Goal: Task Accomplishment & Management: Manage account settings

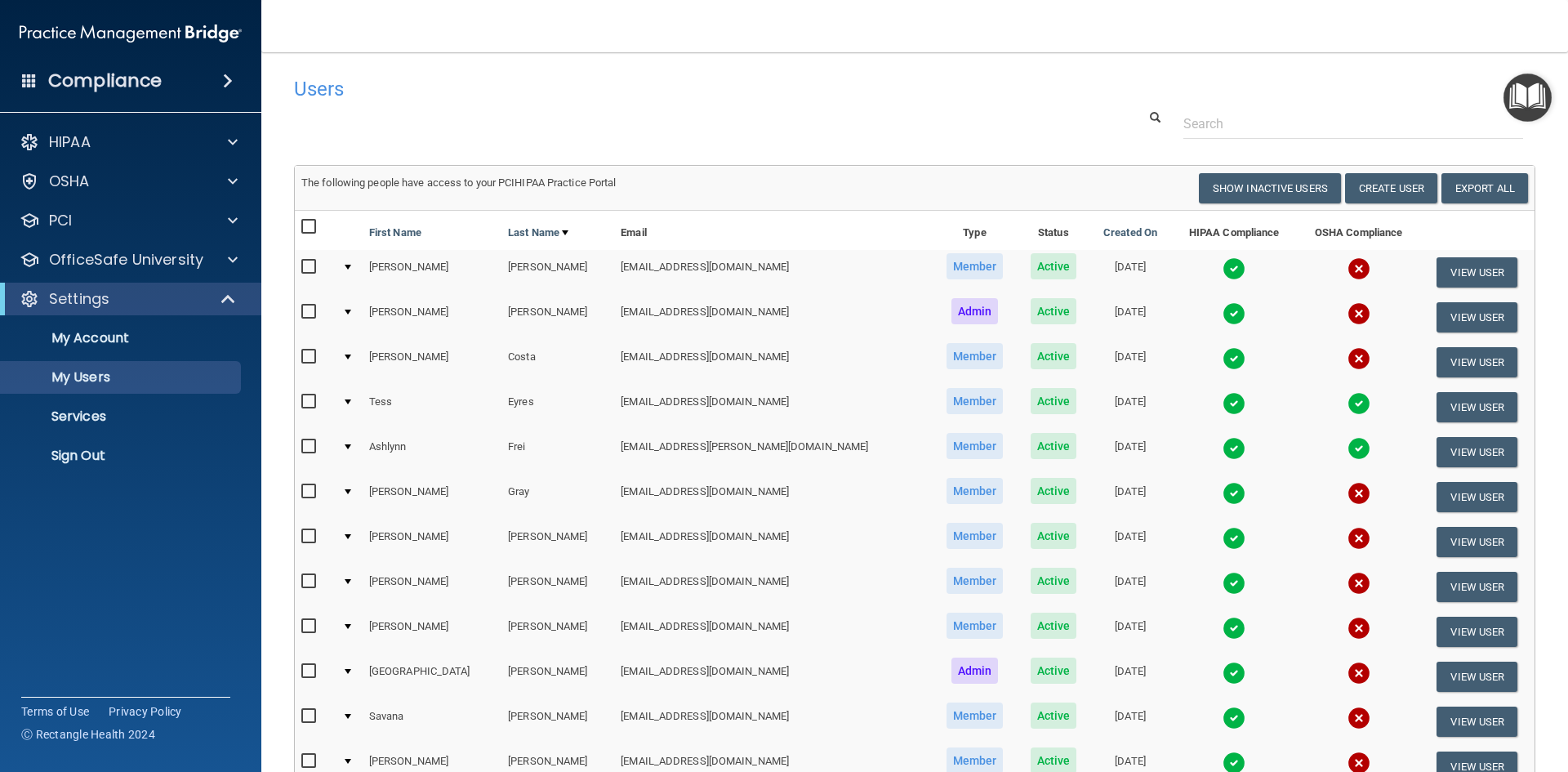
select select "20"
click at [77, 448] on p "Sign Out" at bounding box center [121, 455] width 223 height 16
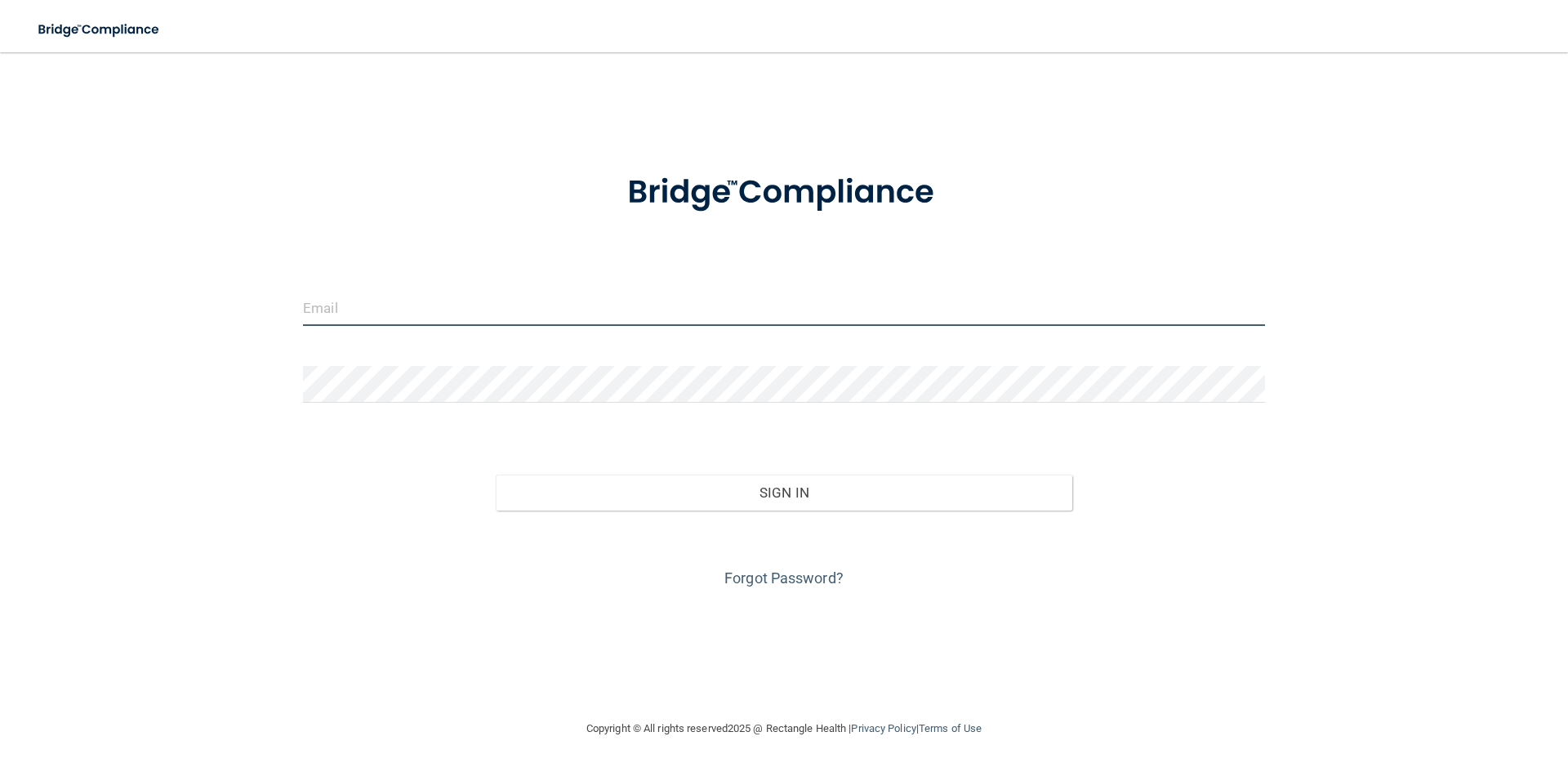
click at [398, 313] on input "email" at bounding box center [784, 307] width 962 height 37
click at [457, 297] on input "email" at bounding box center [784, 307] width 962 height 37
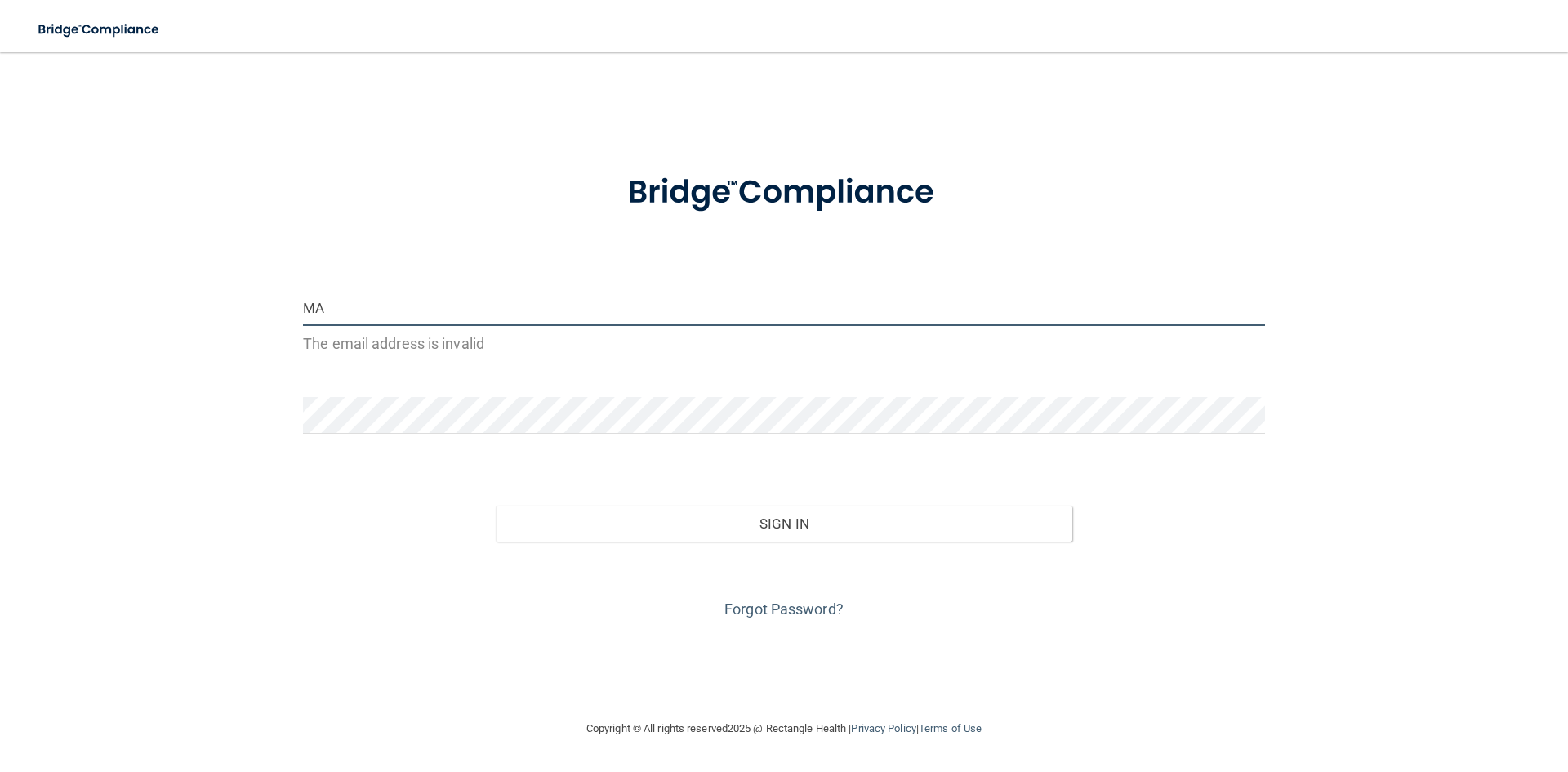
type input "M"
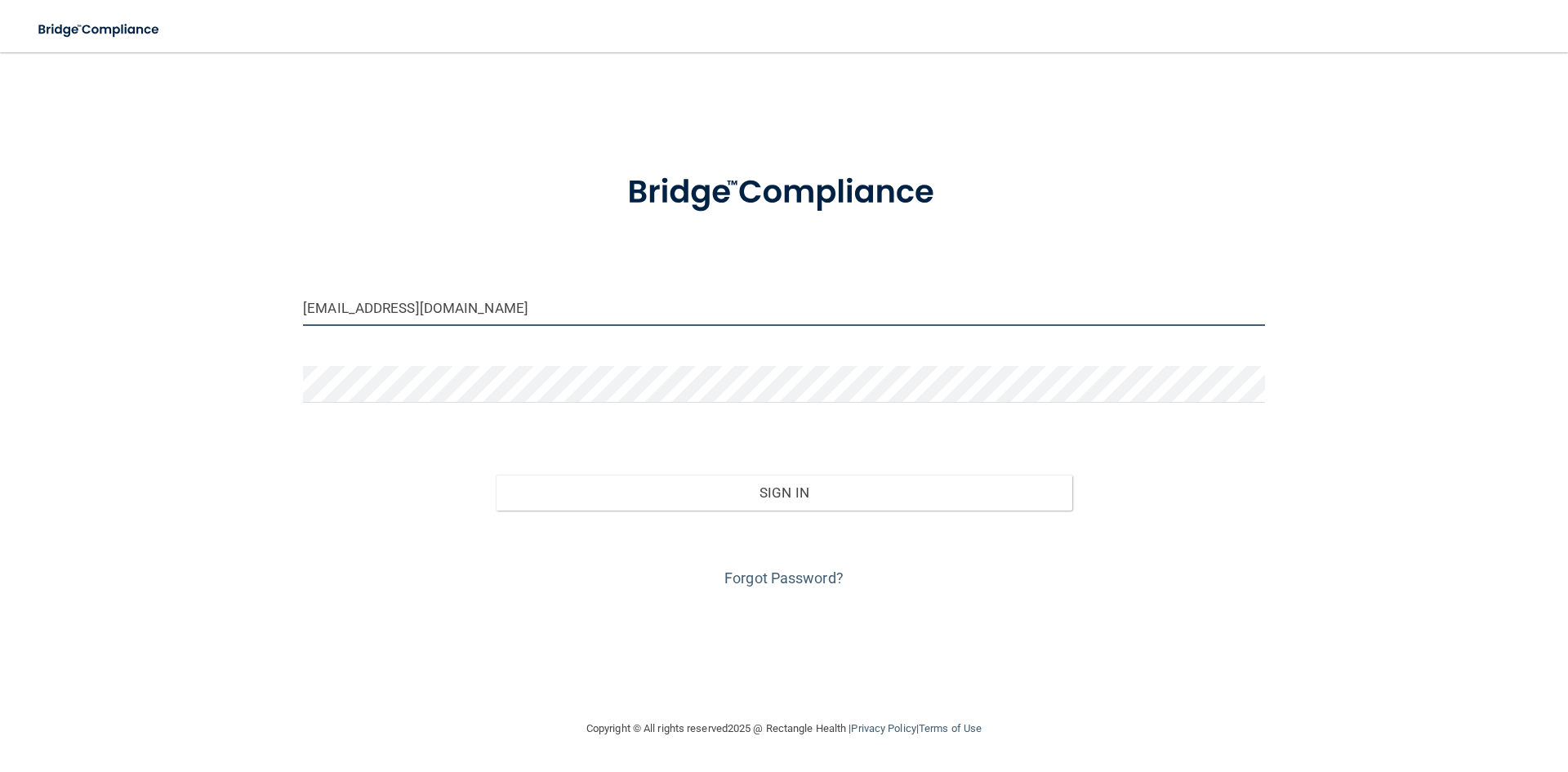
type input "[EMAIL_ADDRESS][DOMAIN_NAME]"
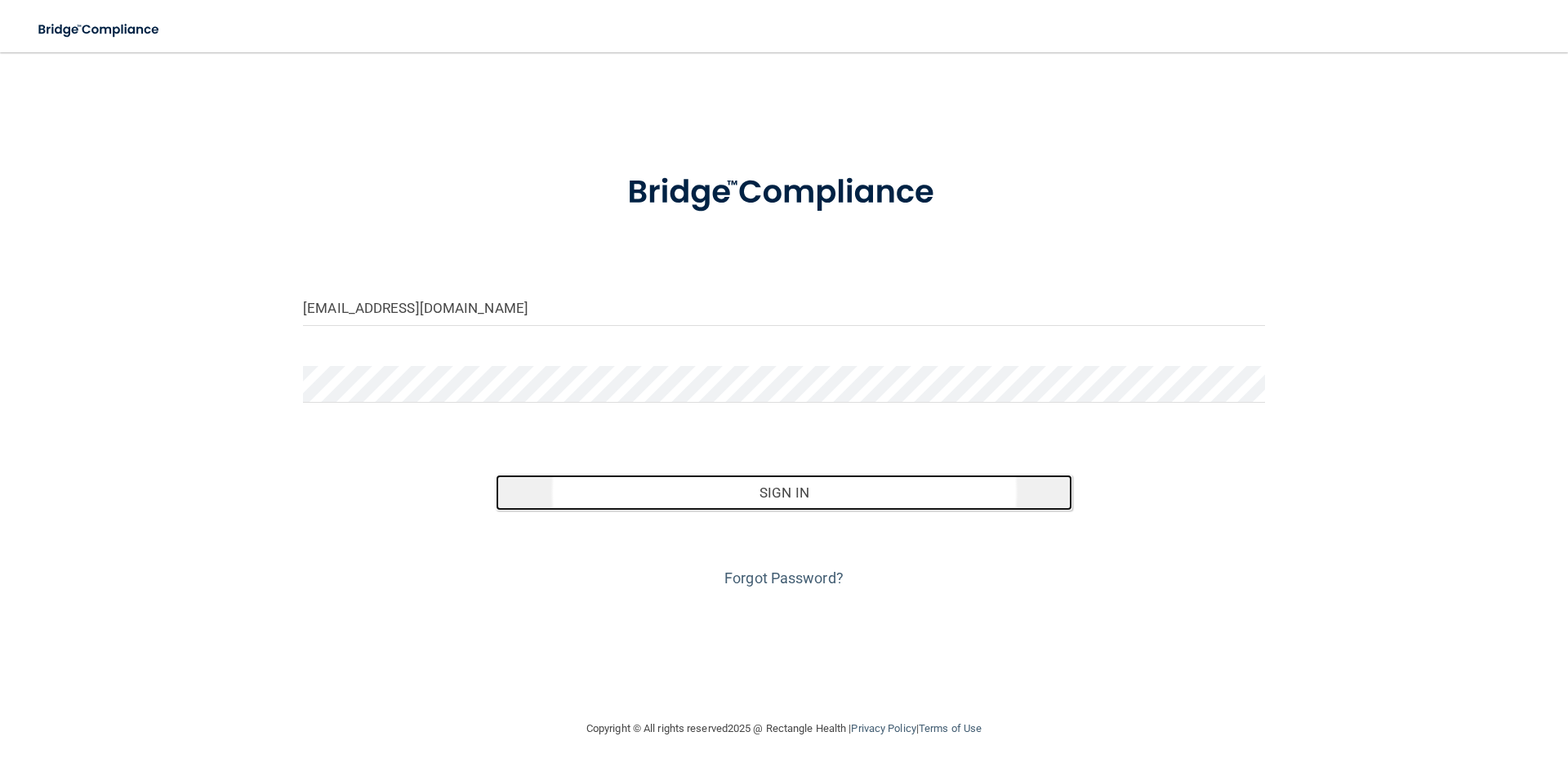
click at [678, 494] on button "Sign In" at bounding box center [784, 492] width 578 height 36
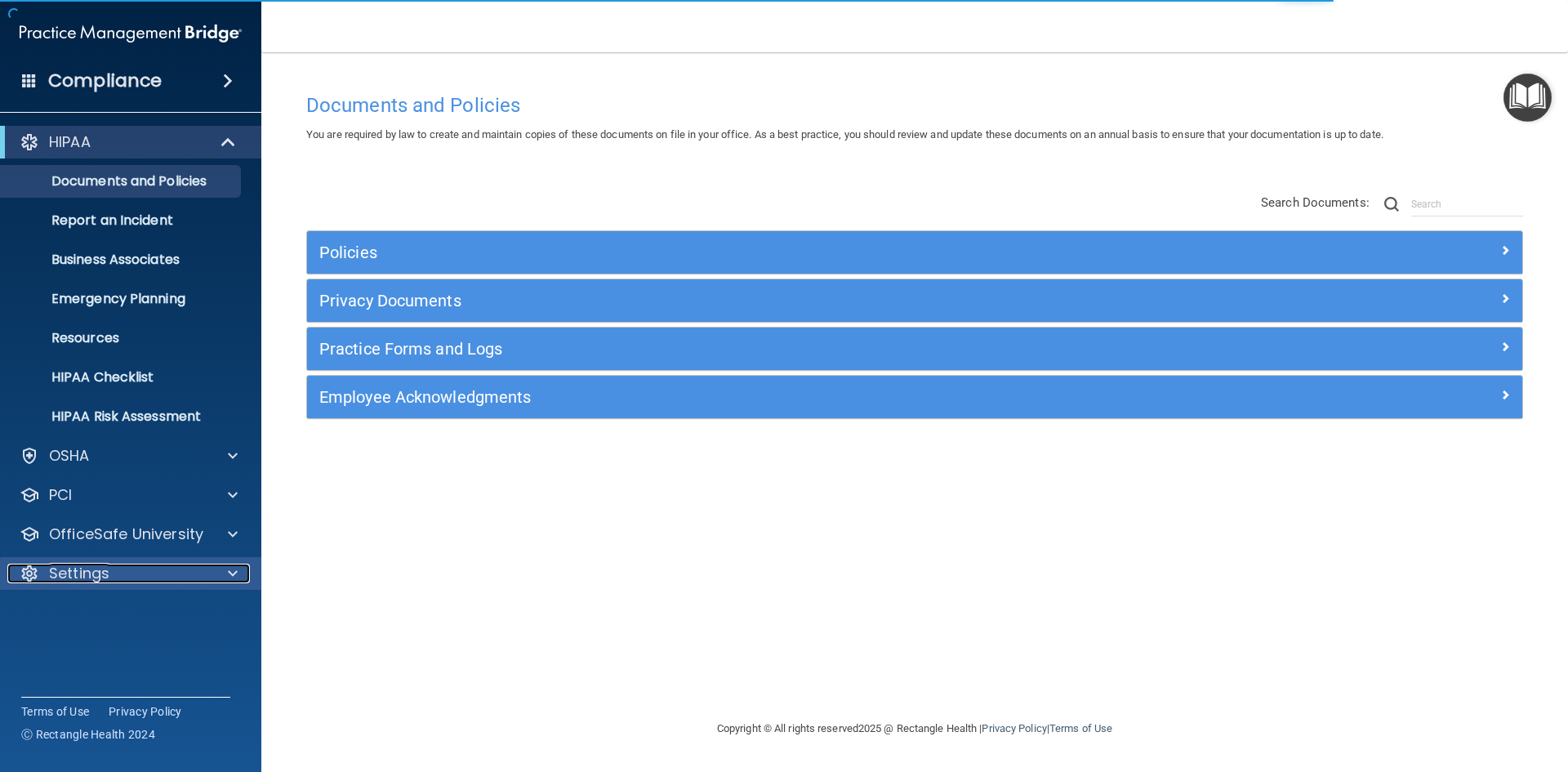
click at [67, 572] on p "Settings" at bounding box center [80, 573] width 61 height 20
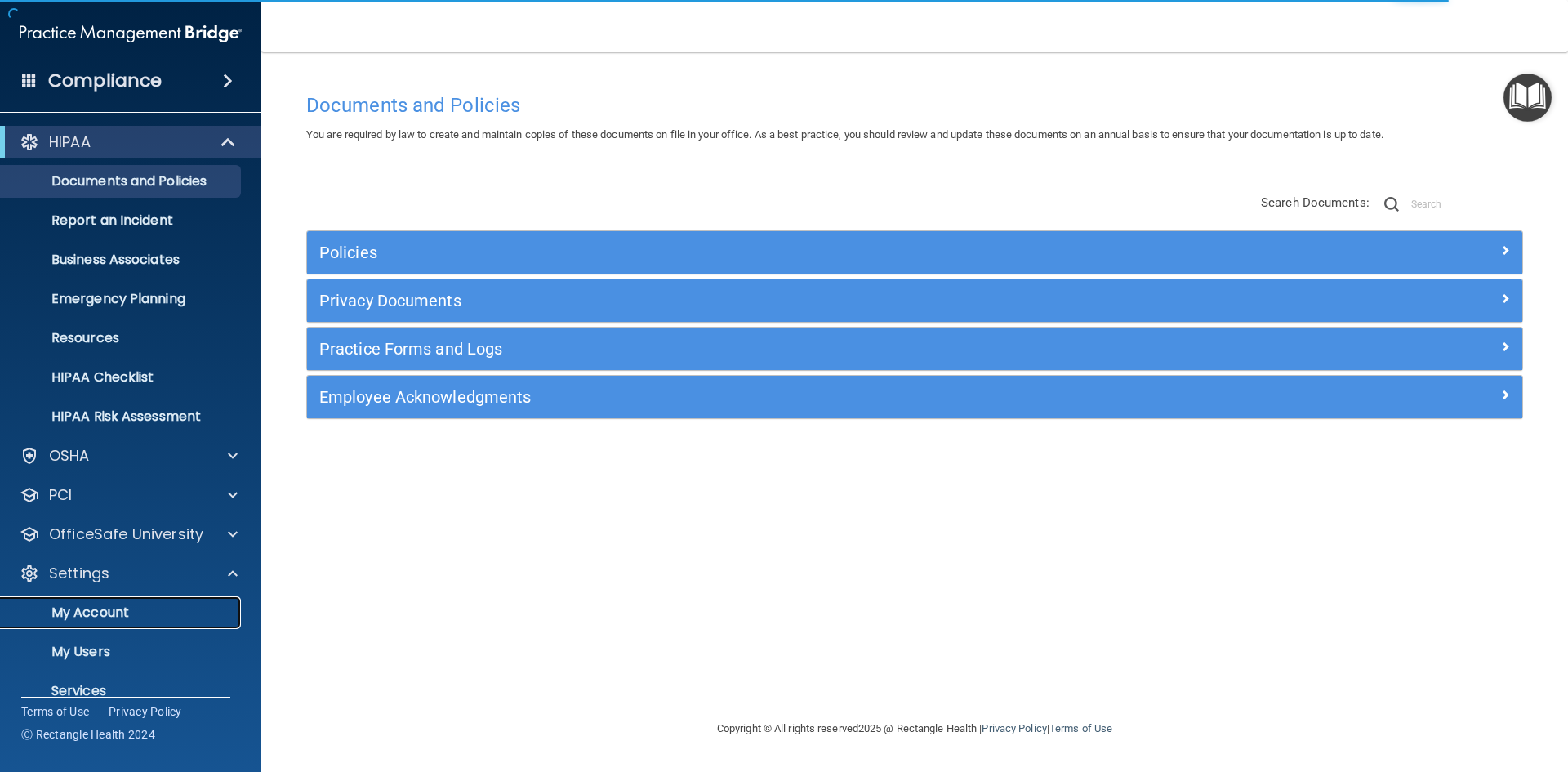
click at [138, 607] on p "My Account" at bounding box center [121, 612] width 223 height 16
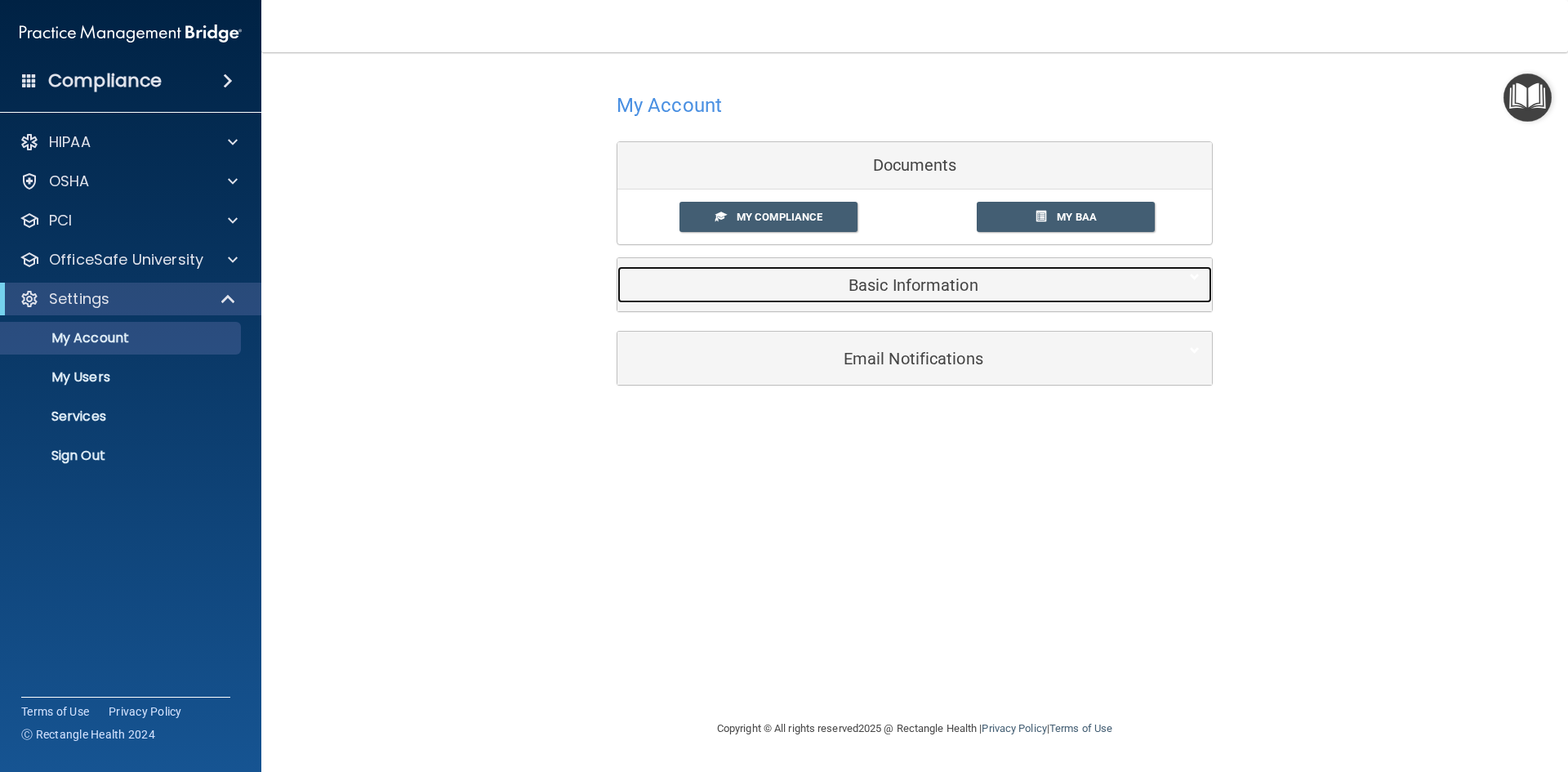
click at [915, 274] on div "Basic Information" at bounding box center [890, 285] width 544 height 37
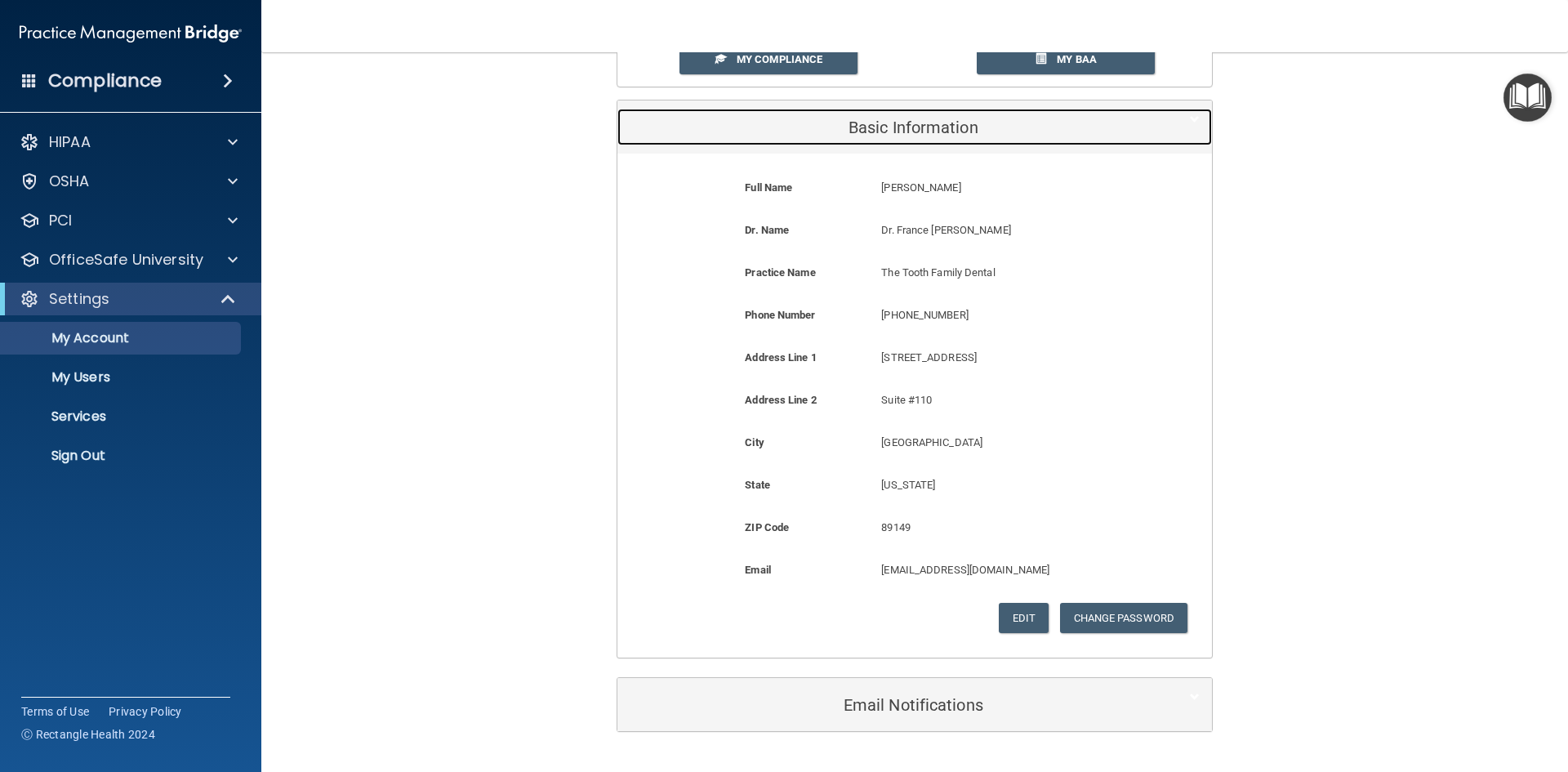
scroll to position [163, 0]
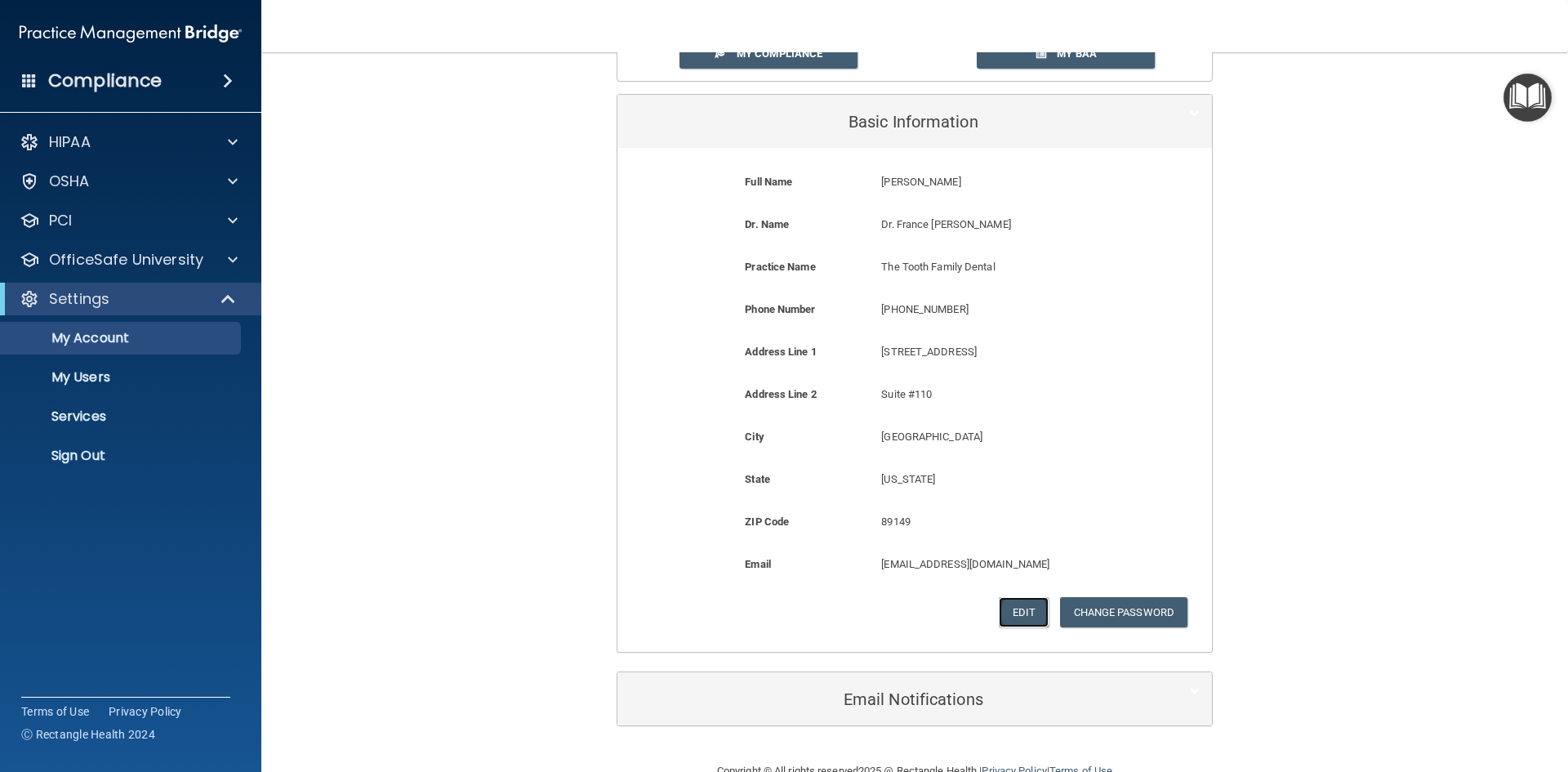
click at [1012, 600] on button "Edit" at bounding box center [1024, 612] width 50 height 30
select select "28"
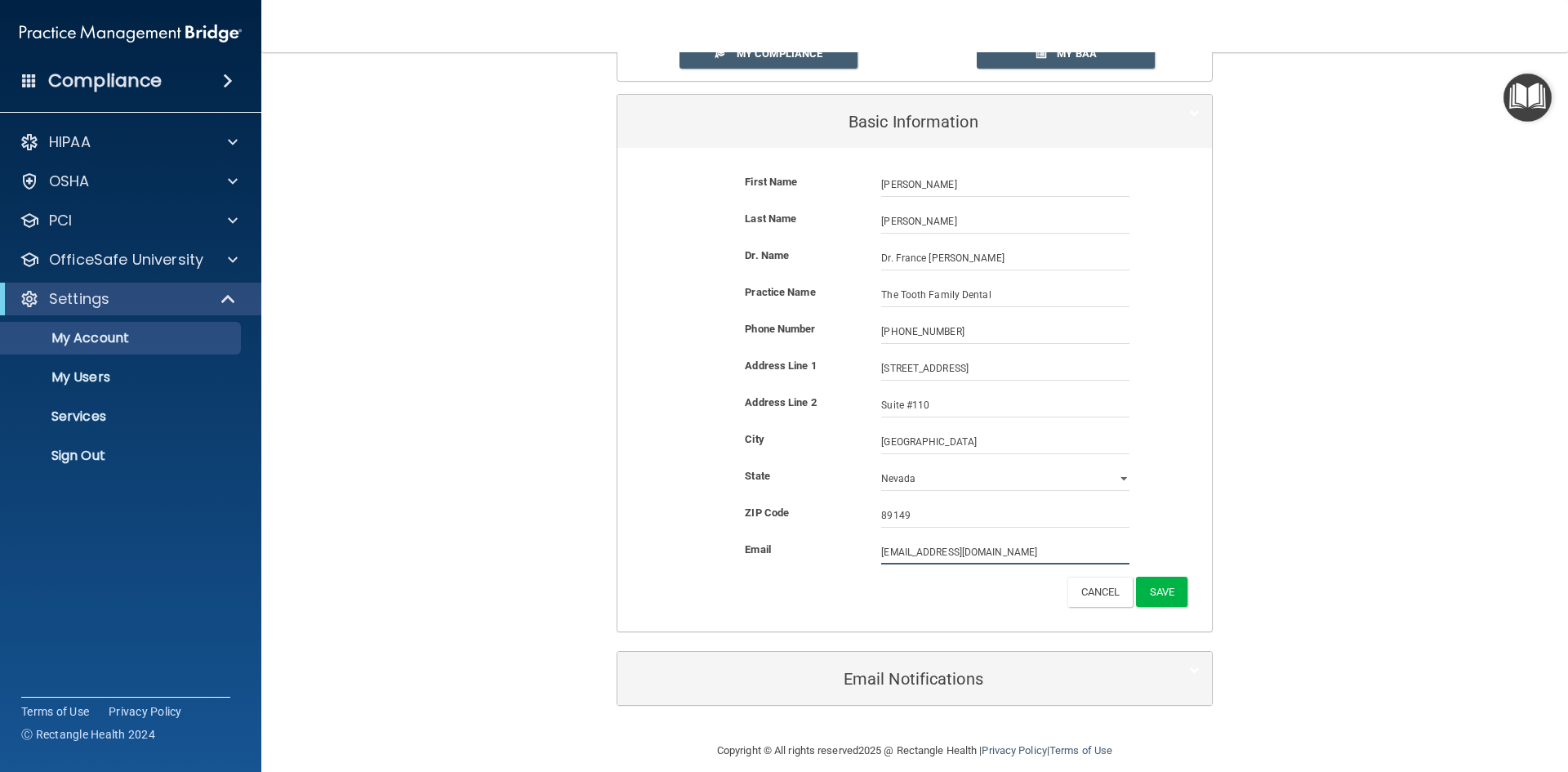
click at [989, 555] on input "[EMAIL_ADDRESS][DOMAIN_NAME]" at bounding box center [1005, 552] width 249 height 25
drag, startPoint x: 989, startPoint y: 555, endPoint x: 742, endPoint y: 546, distance: 247.2
click at [743, 547] on div "Email [EMAIL_ADDRESS][DOMAIN_NAME] [EMAIL_ADDRESS][DOMAIN_NAME]" at bounding box center [914, 552] width 570 height 25
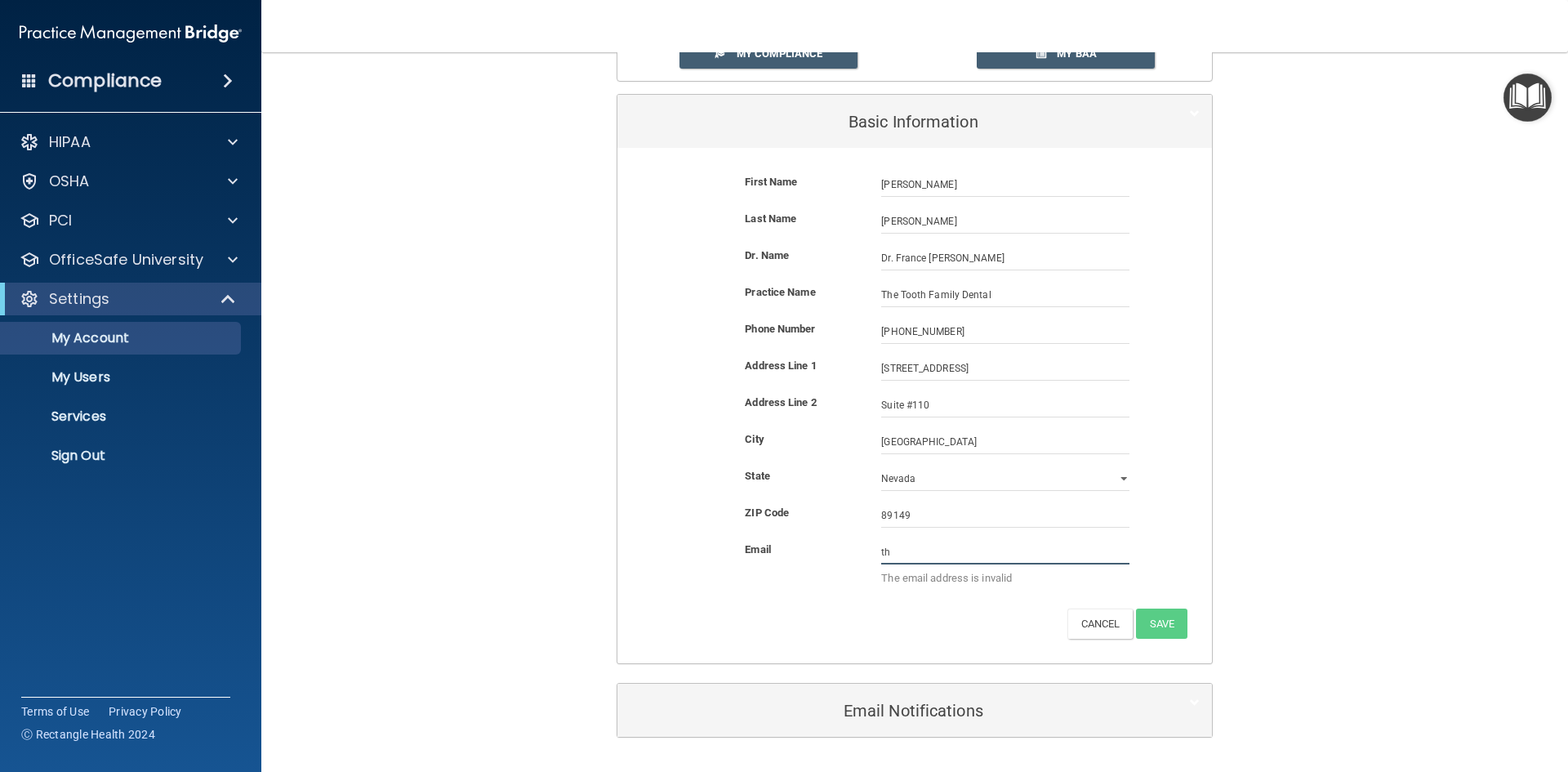
type input "[EMAIL_ADDRESS][DOMAIN_NAME]"
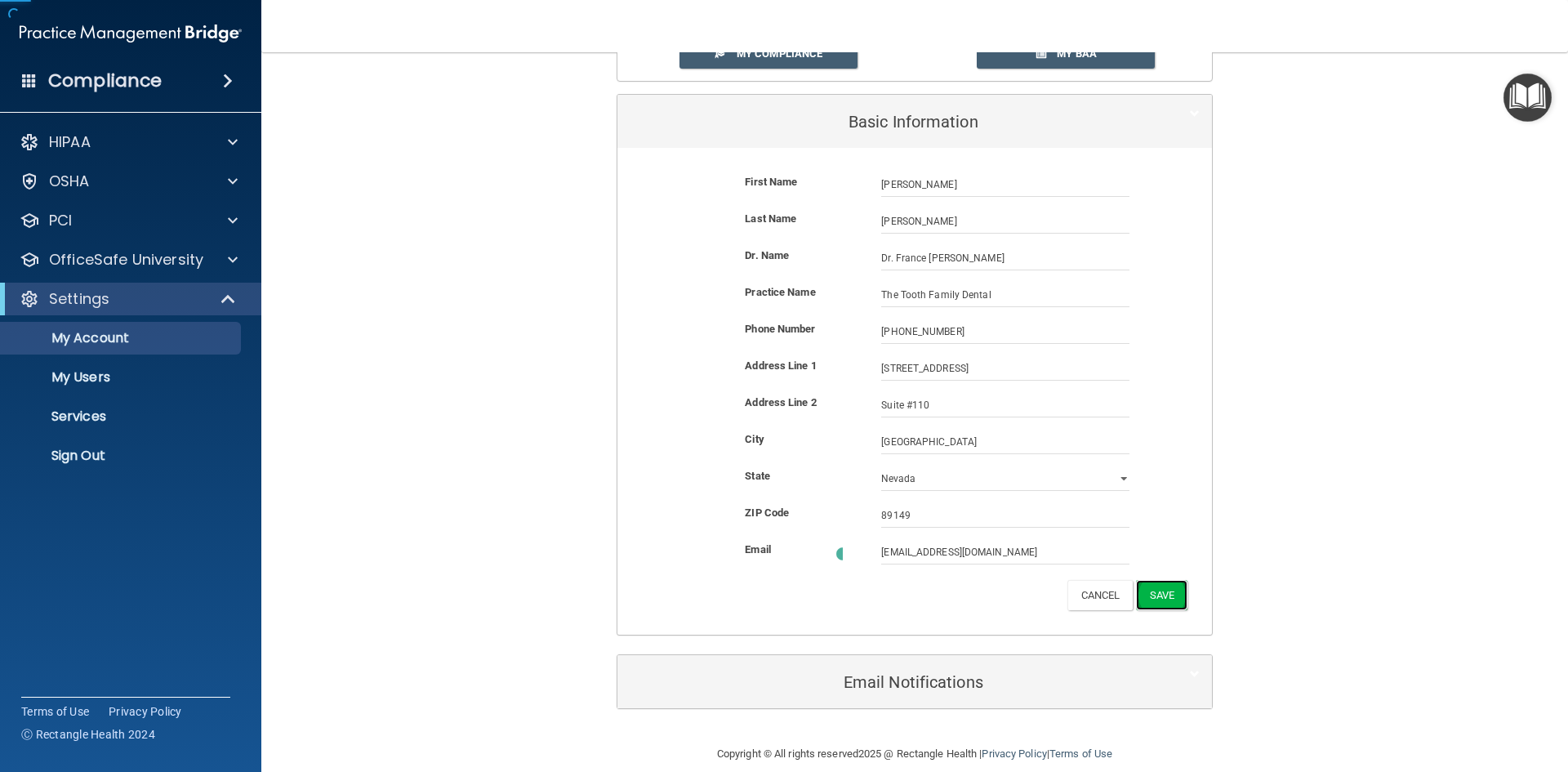
click at [1155, 591] on button "Save" at bounding box center [1162, 595] width 51 height 30
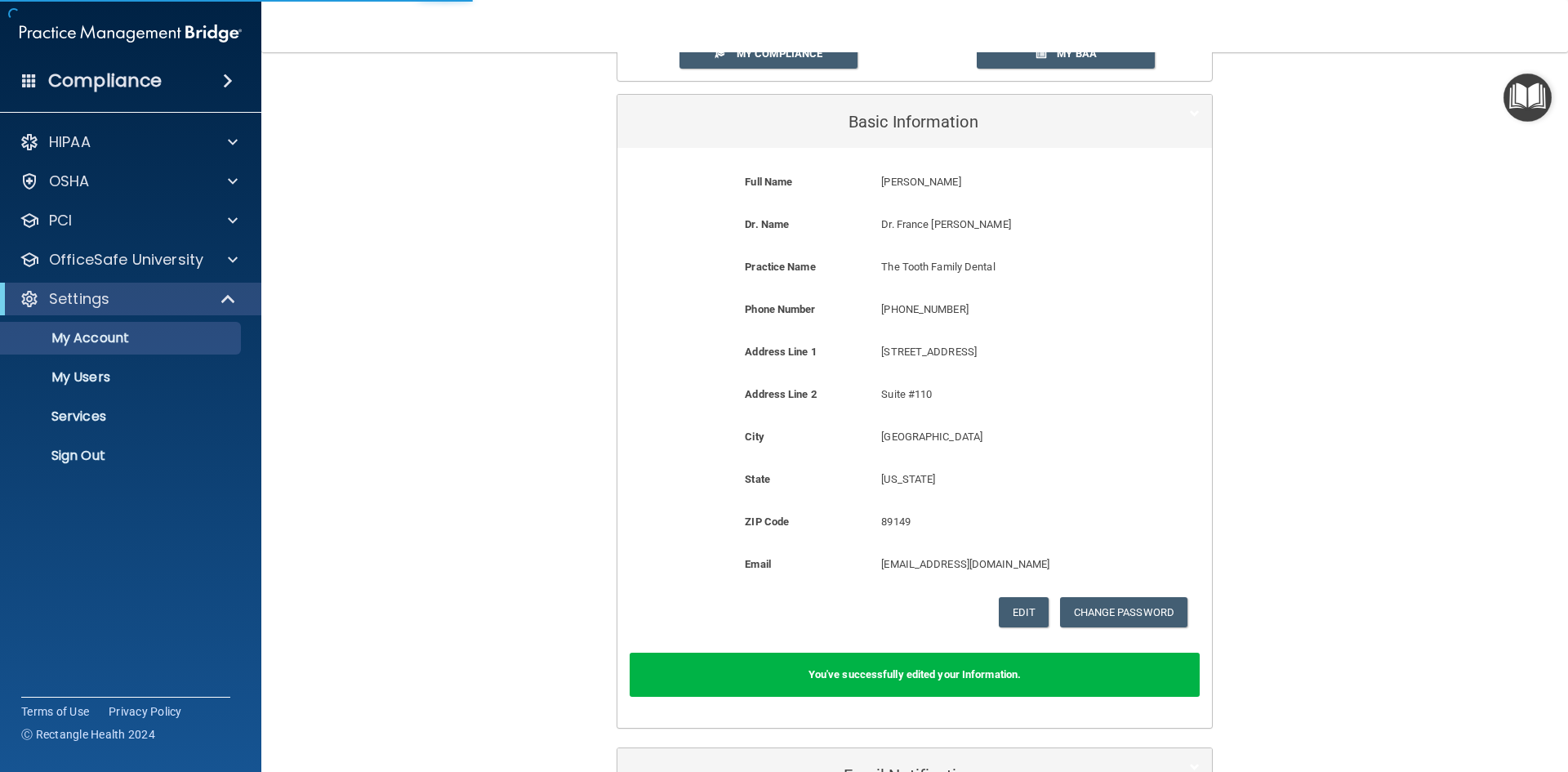
scroll to position [0, 0]
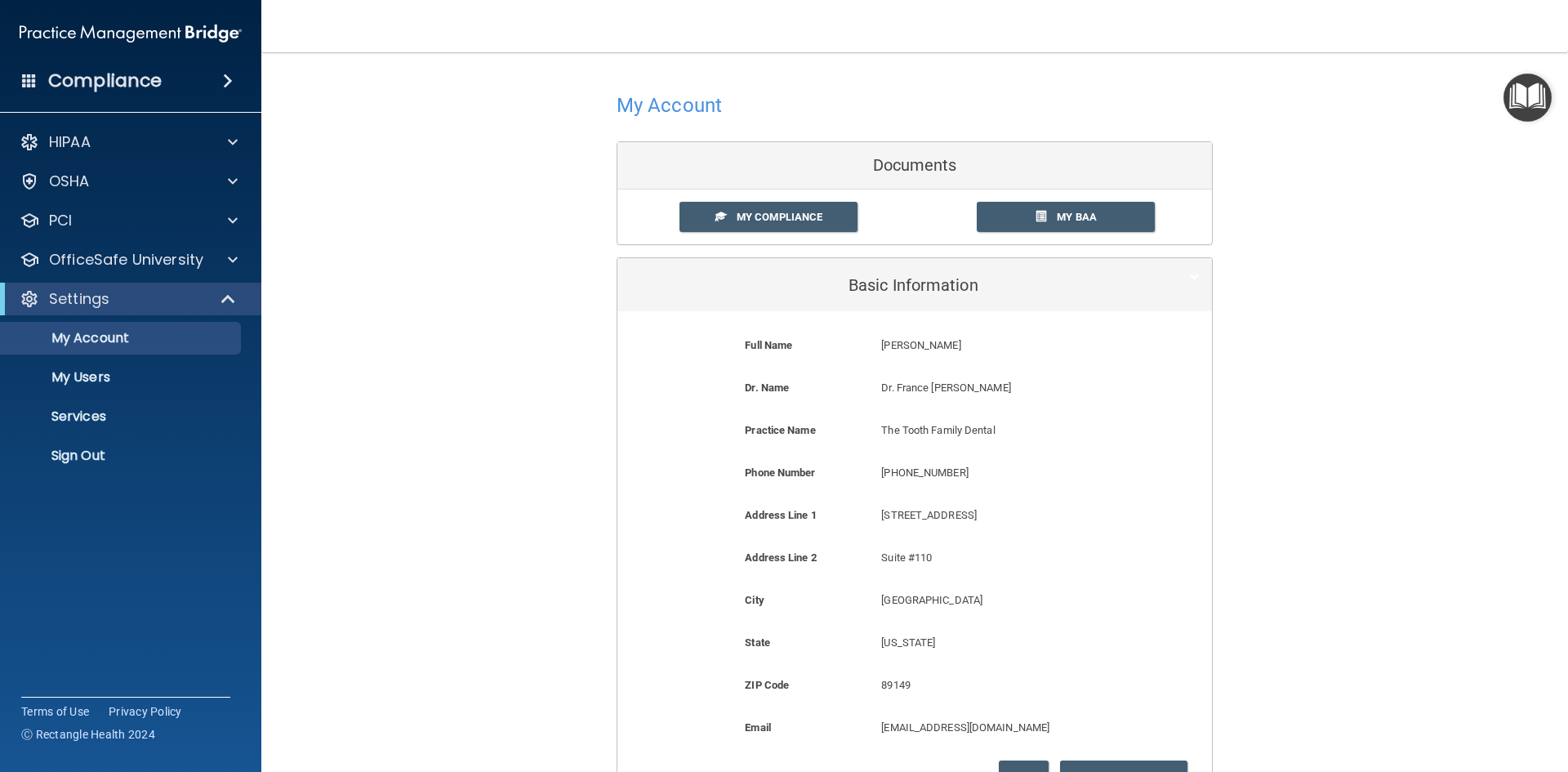
click at [1424, 102] on div "My Account Documents My Compliance My Compliance My BAA Basic Information Full …" at bounding box center [914, 487] width 1242 height 839
click at [87, 445] on link "Sign Out" at bounding box center [112, 455] width 257 height 32
